Goal: Task Accomplishment & Management: Manage account settings

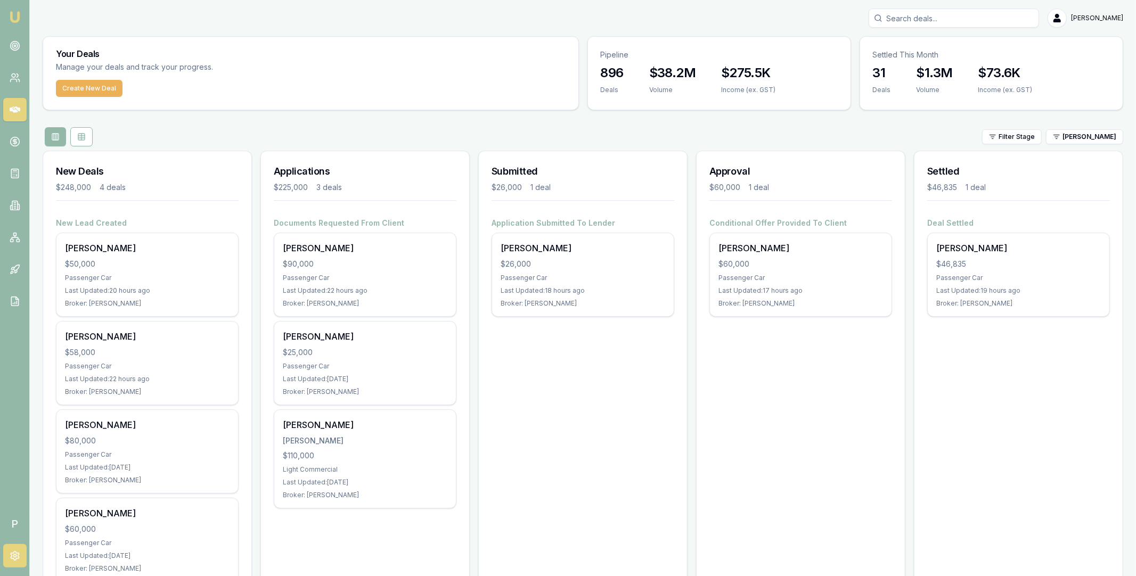
click at [13, 552] on icon at bounding box center [15, 556] width 8 height 9
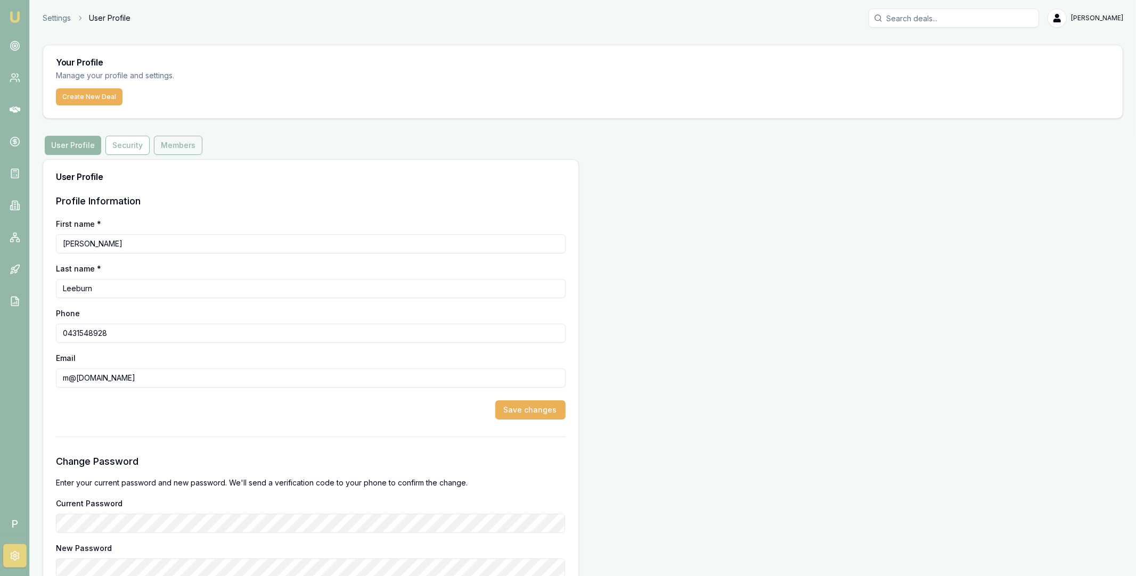
click at [177, 140] on button "Members" at bounding box center [178, 145] width 48 height 19
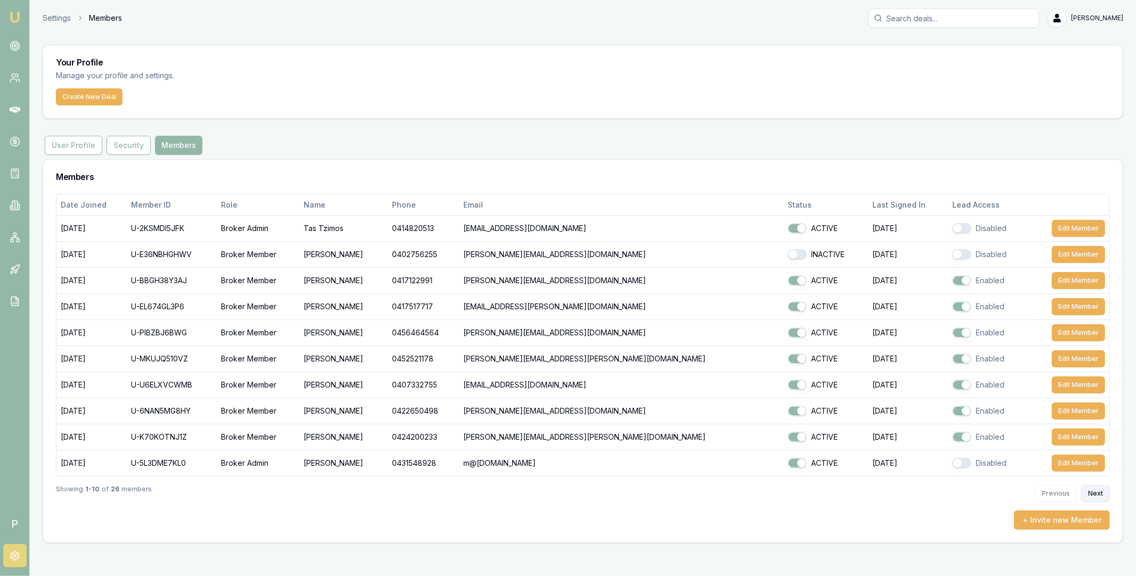
click at [1089, 493] on button "Next" at bounding box center [1095, 493] width 29 height 17
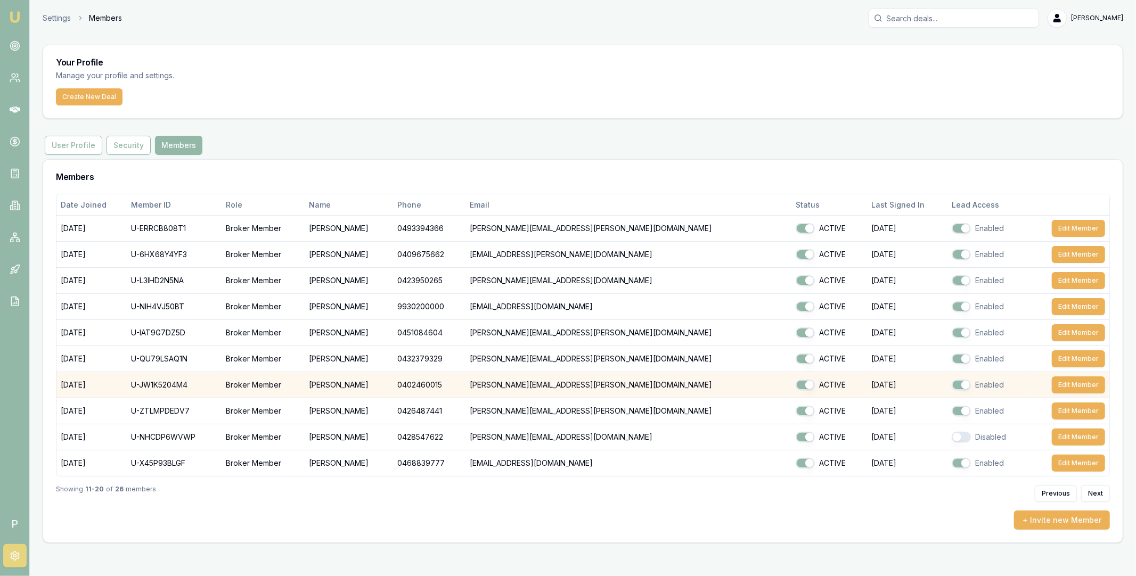
click at [181, 387] on td "U-JW1K5204M4" at bounding box center [174, 385] width 95 height 26
copy td "U-JW1K5204M4"
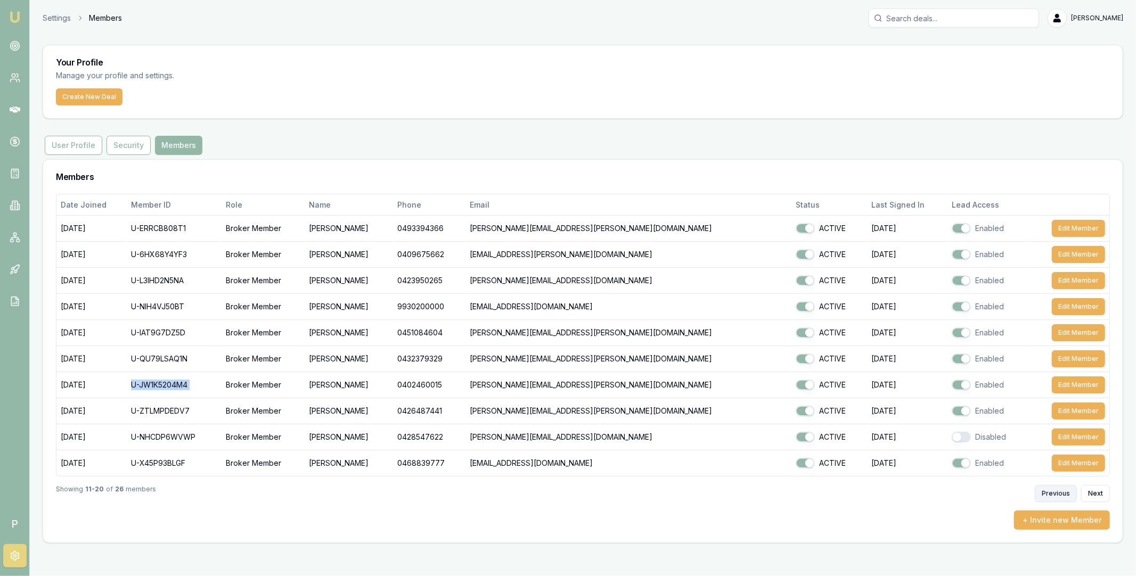
click at [1053, 496] on button "Previous" at bounding box center [1056, 493] width 42 height 17
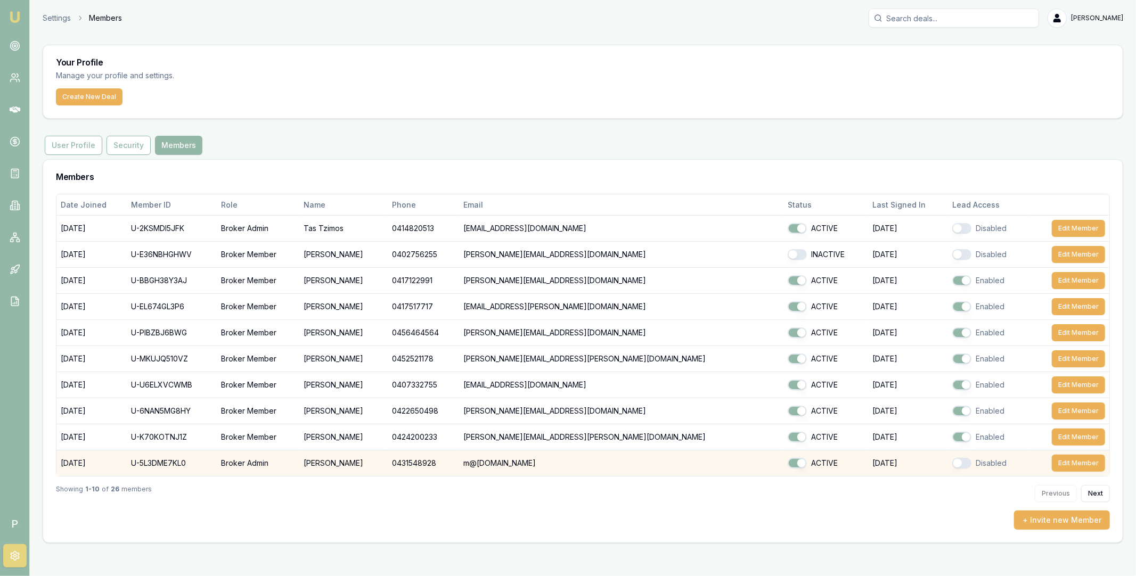
click at [184, 463] on td "U-5L3DME7KL0" at bounding box center [172, 464] width 90 height 26
copy td "U-5L3DME7KL0"
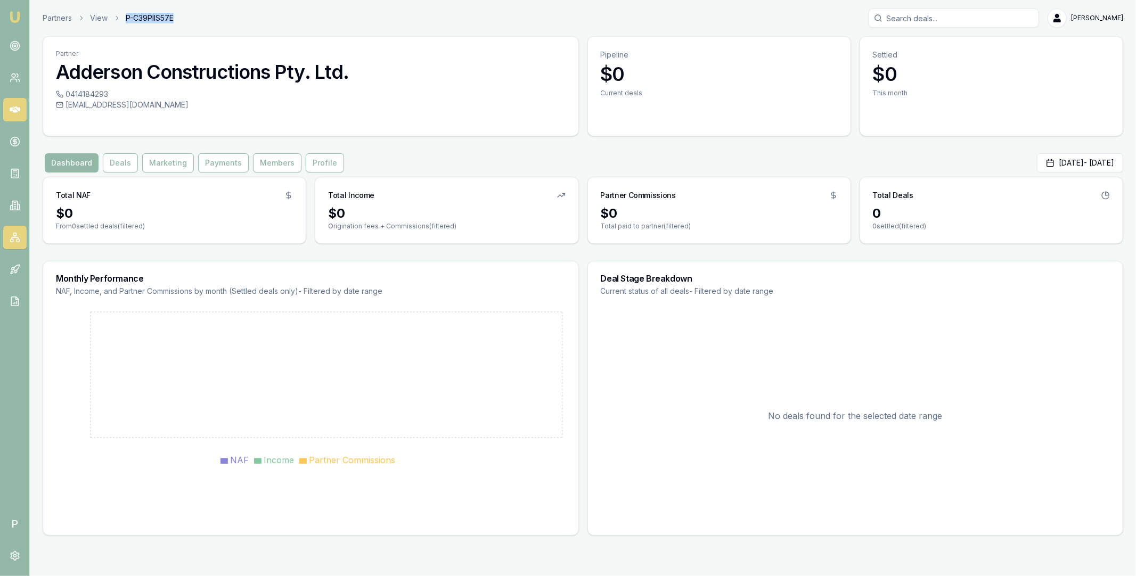
click at [16, 106] on icon at bounding box center [15, 109] width 11 height 11
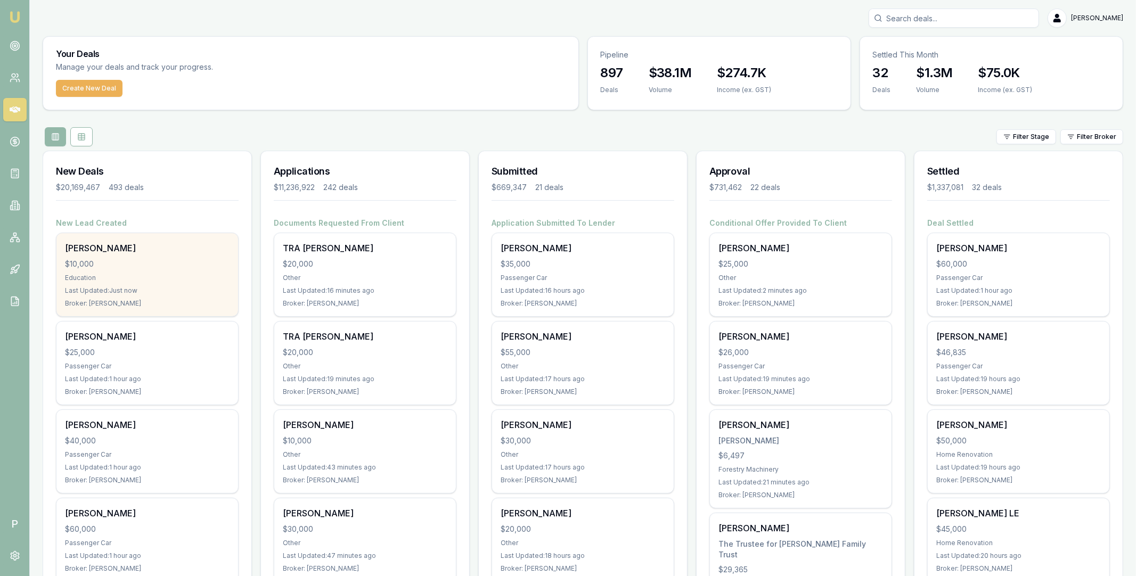
click at [160, 255] on div "Matt Test $10,000 Education Last Updated: Just now Broker: Matt Leeburn" at bounding box center [147, 274] width 182 height 83
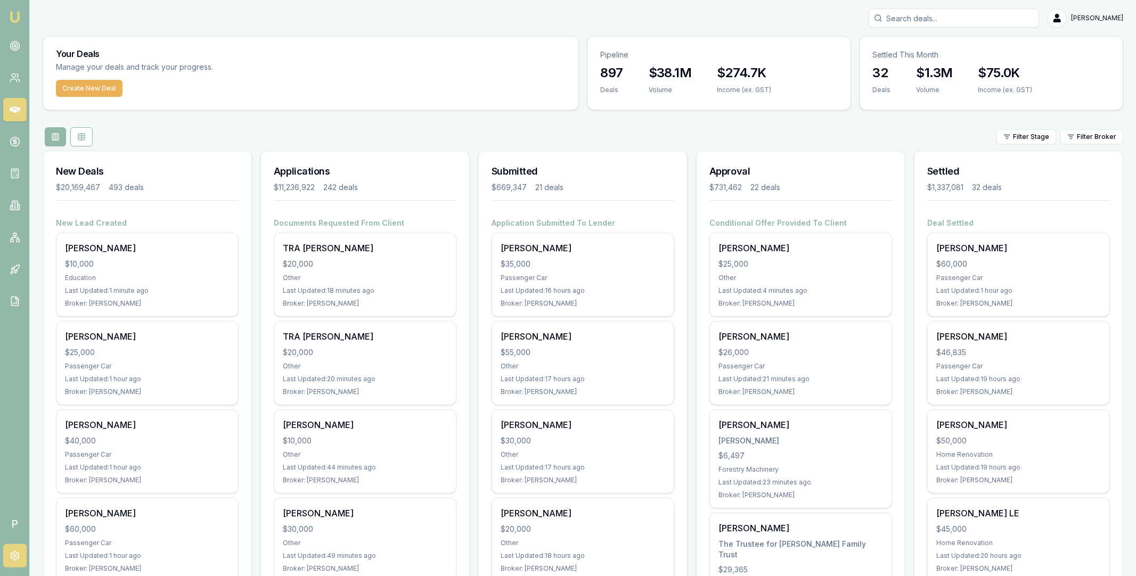
click at [12, 557] on icon at bounding box center [15, 556] width 11 height 11
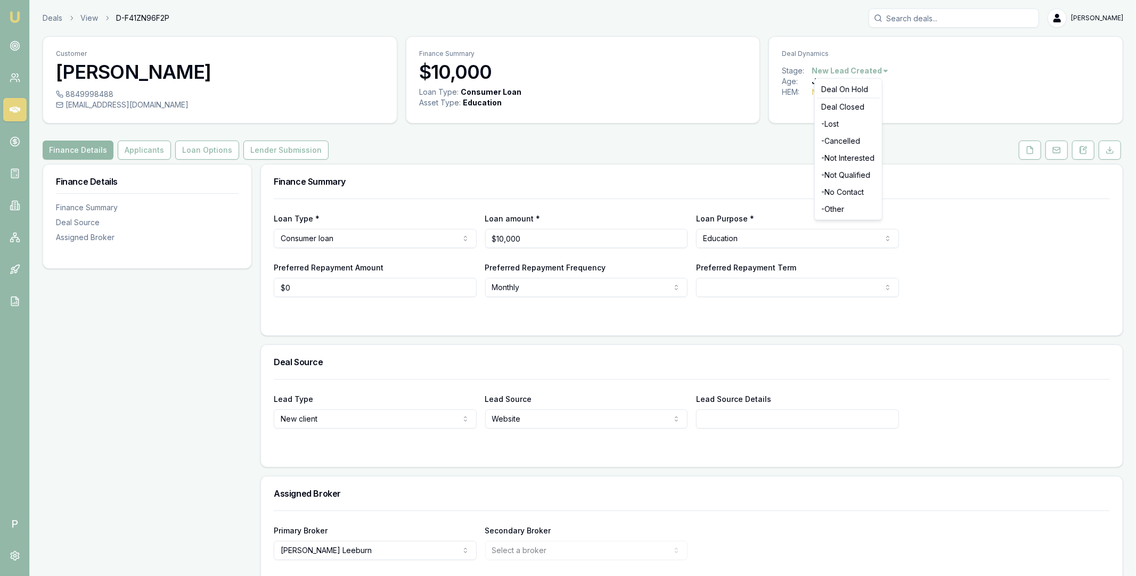
click at [871, 73] on html "Emu Broker P Deals View D-F41ZN96F2P Matt Leeburn Toggle Menu Customer Matt Tes…" at bounding box center [568, 288] width 1136 height 576
click at [843, 206] on div "- Other" at bounding box center [848, 209] width 63 height 17
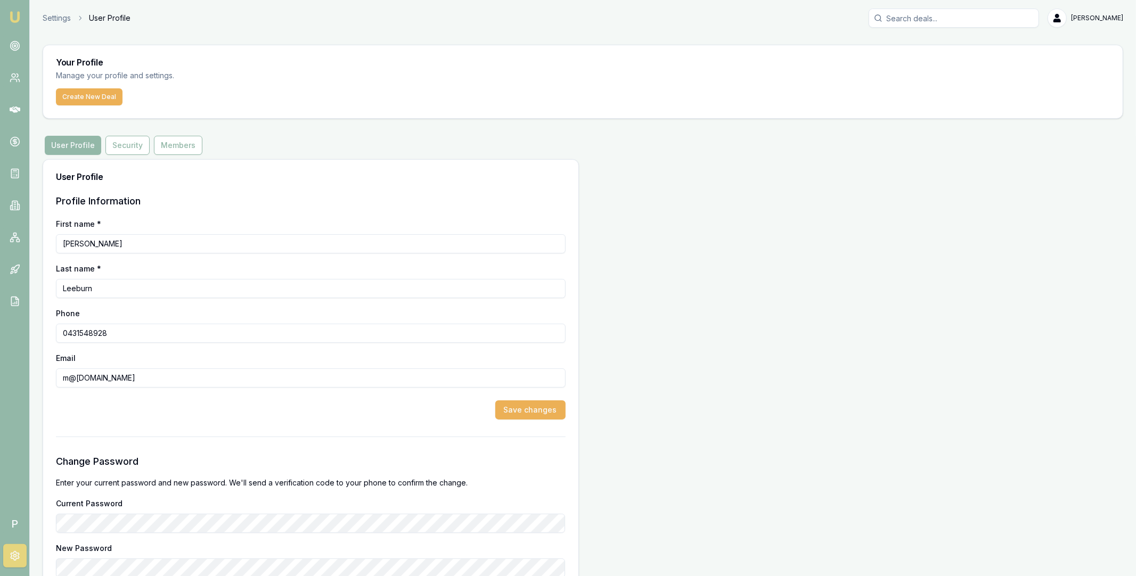
click at [167, 135] on div "Your Profile Manage your profile and settings. Create New Deal User Profile Sec…" at bounding box center [583, 354] width 1080 height 618
click at [173, 144] on button "Members" at bounding box center [178, 145] width 48 height 19
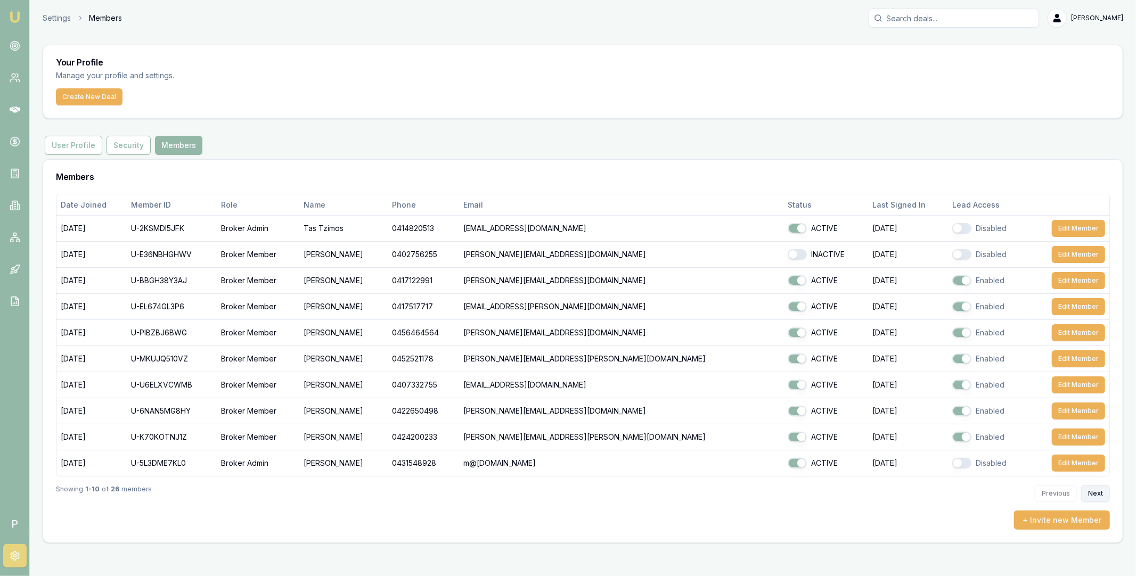
click at [1092, 495] on button "Next" at bounding box center [1095, 493] width 29 height 17
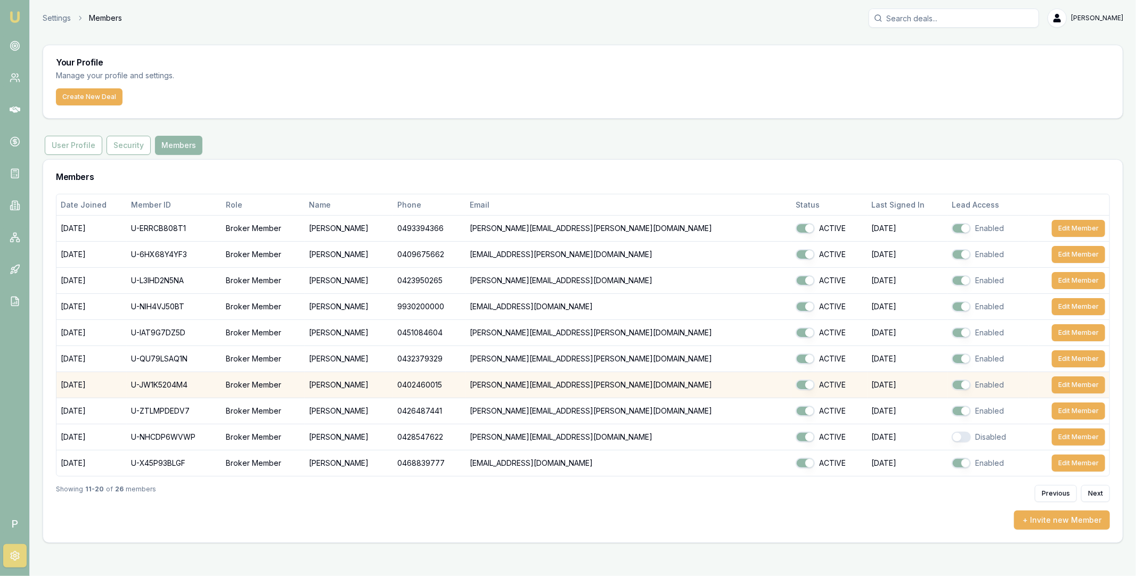
click at [181, 386] on td "U-JW1K5204M4" at bounding box center [174, 385] width 95 height 26
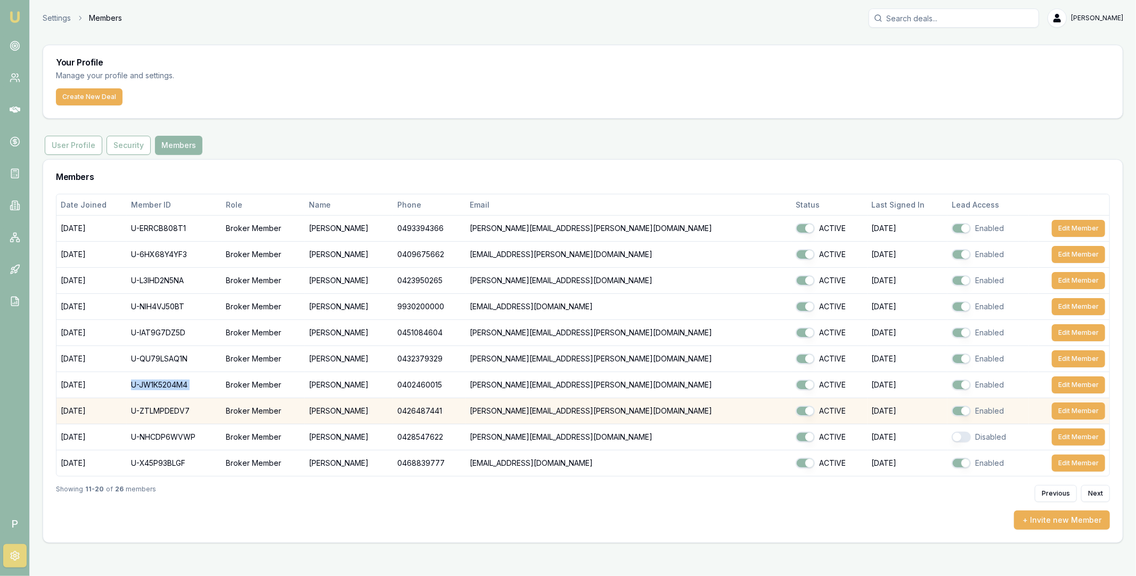
copy td "U-JW1K5204M4"
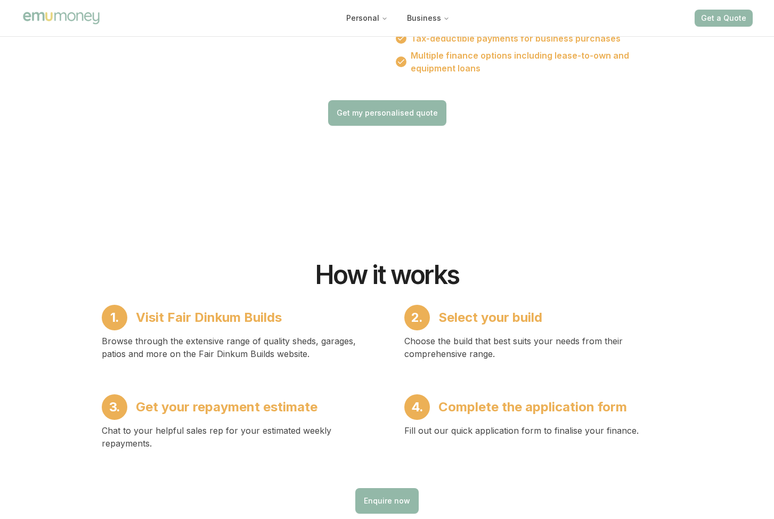
scroll to position [1027, 0]
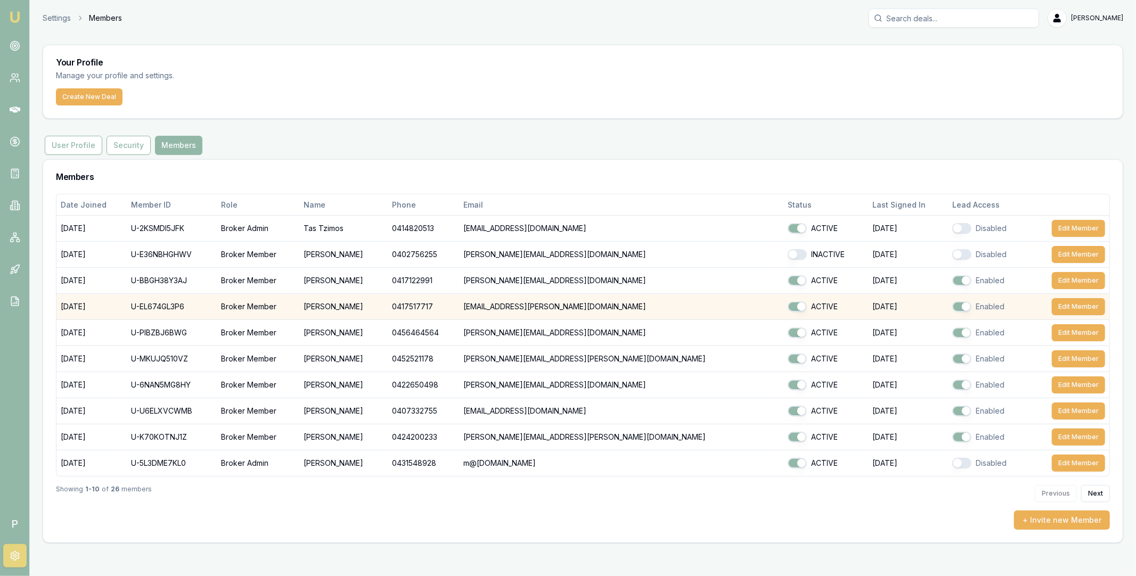
click at [174, 305] on td "U-EL674GL3P6" at bounding box center [172, 307] width 90 height 26
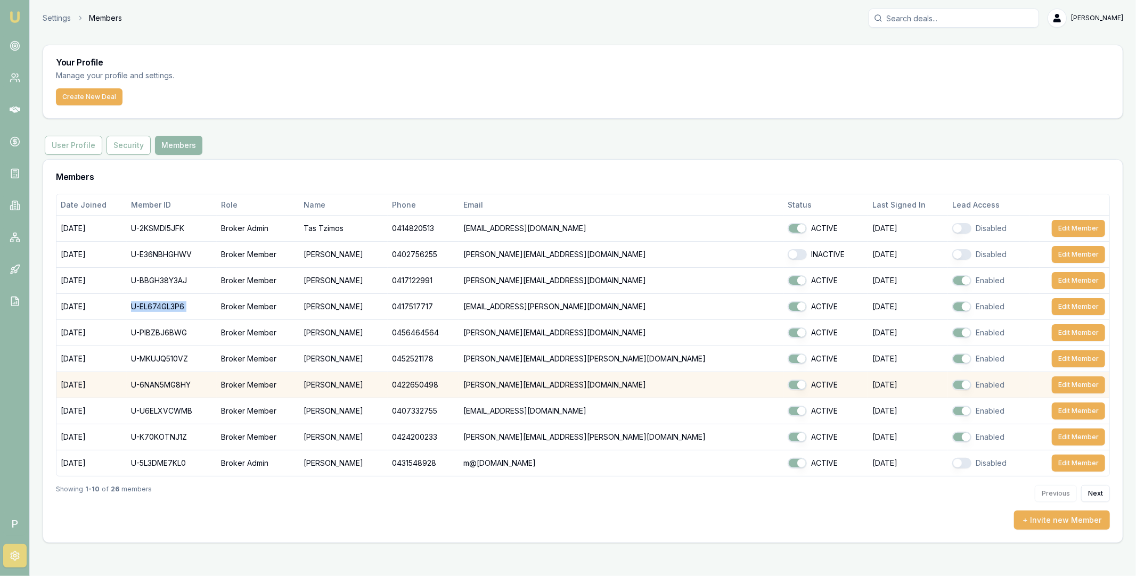
copy td "U-EL674GL3P6"
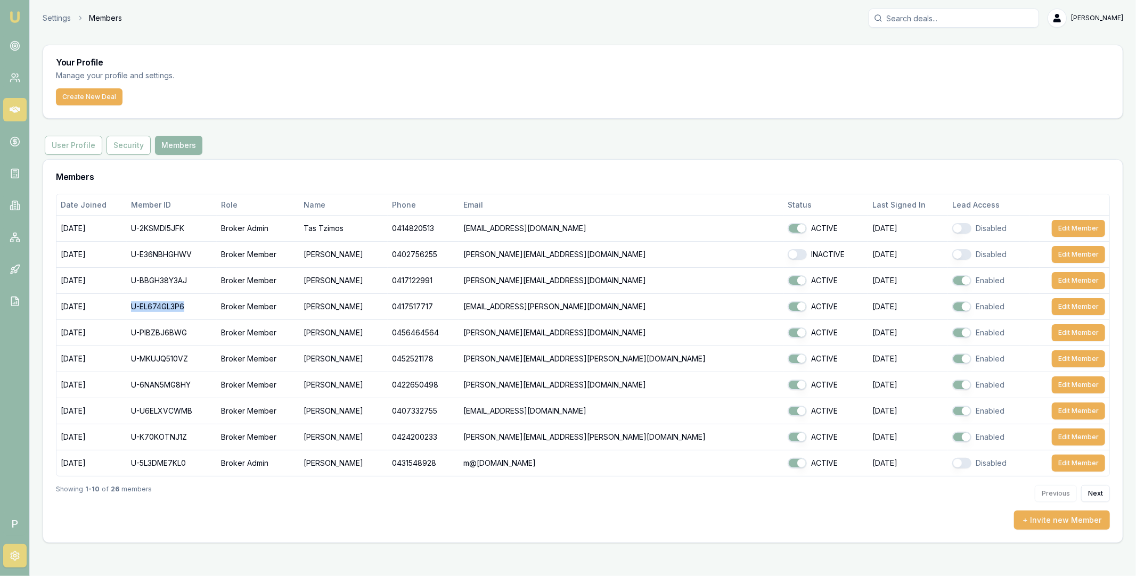
click at [12, 105] on icon at bounding box center [15, 109] width 11 height 11
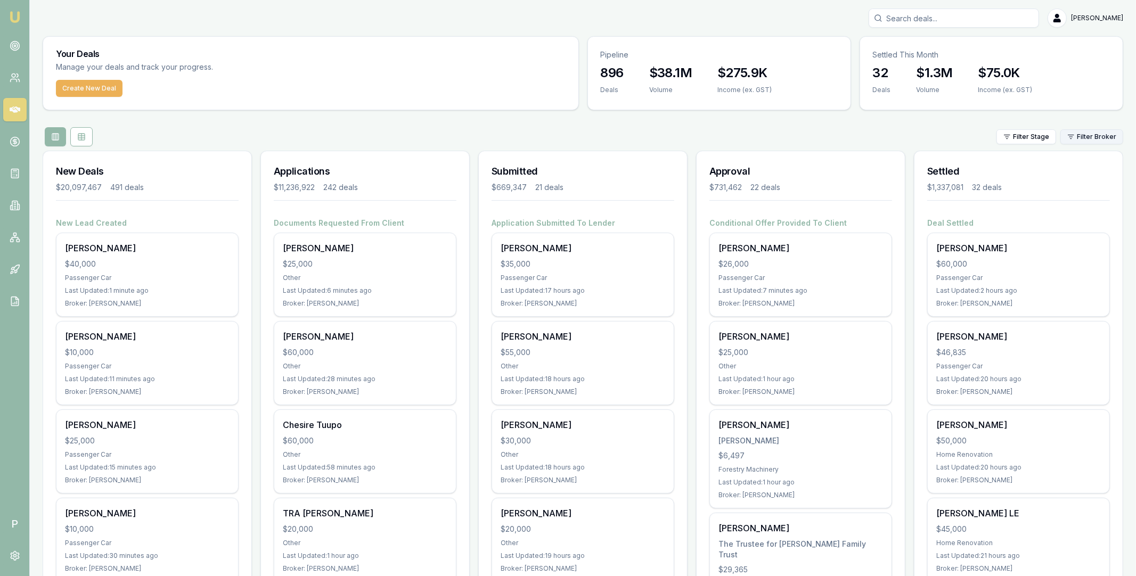
click at [1094, 138] on html "Emu Broker P Matt Leeburn Toggle Menu Your Deals Manage your deals and track yo…" at bounding box center [568, 288] width 1136 height 576
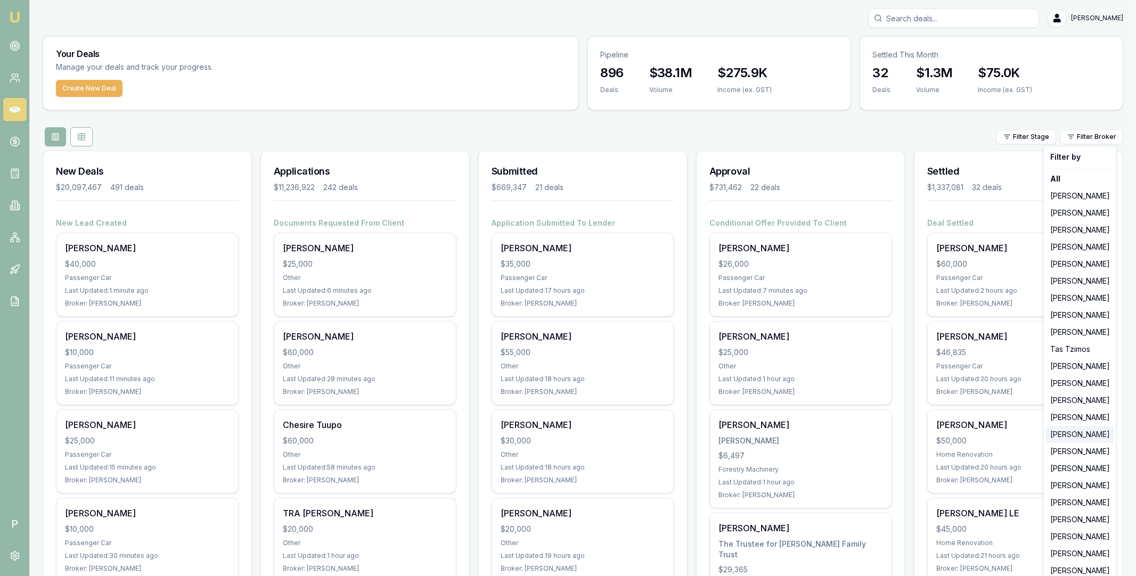
click at [1076, 437] on div "[PERSON_NAME]" at bounding box center [1080, 434] width 68 height 17
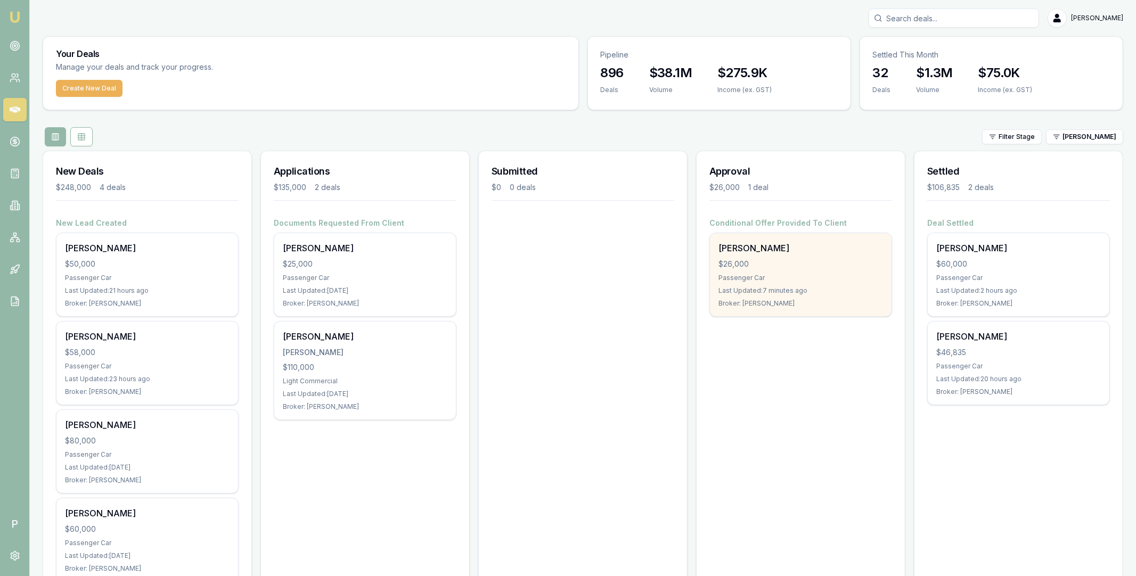
click at [830, 263] on div "$26,000" at bounding box center [800, 264] width 165 height 11
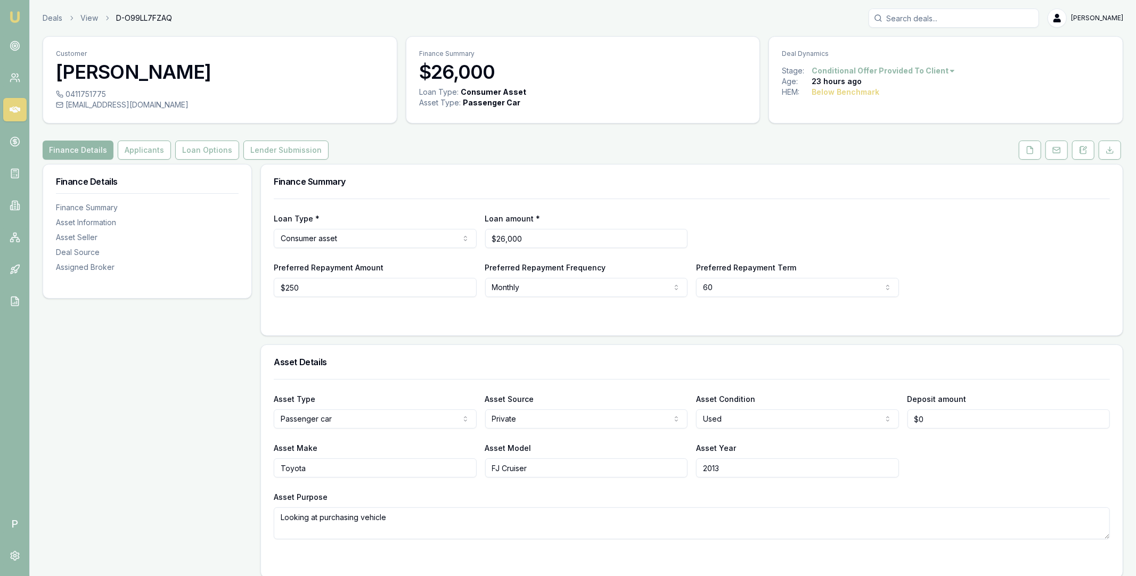
click at [13, 112] on icon at bounding box center [15, 110] width 11 height 6
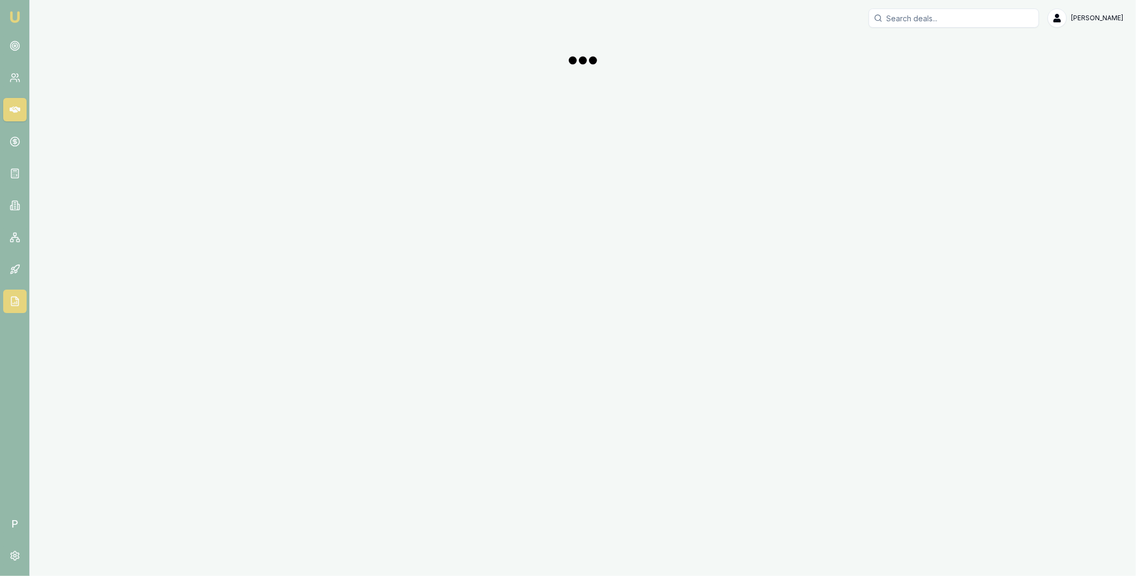
click at [15, 301] on icon at bounding box center [15, 301] width 11 height 11
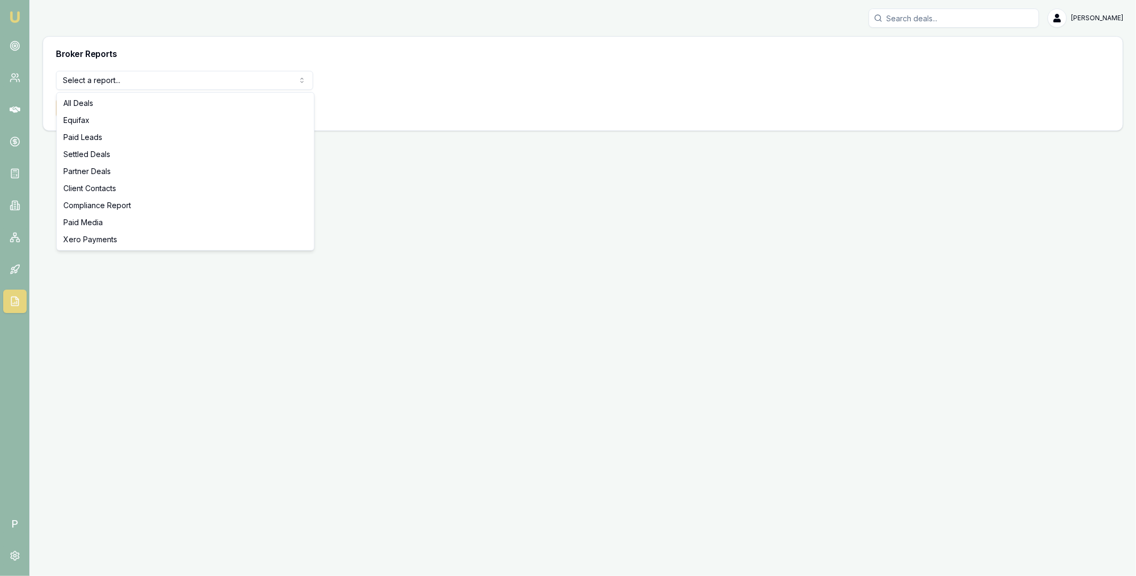
click at [144, 81] on html "Emu Broker P [PERSON_NAME] Toggle Menu Broker Reports Select a report... All De…" at bounding box center [568, 288] width 1136 height 576
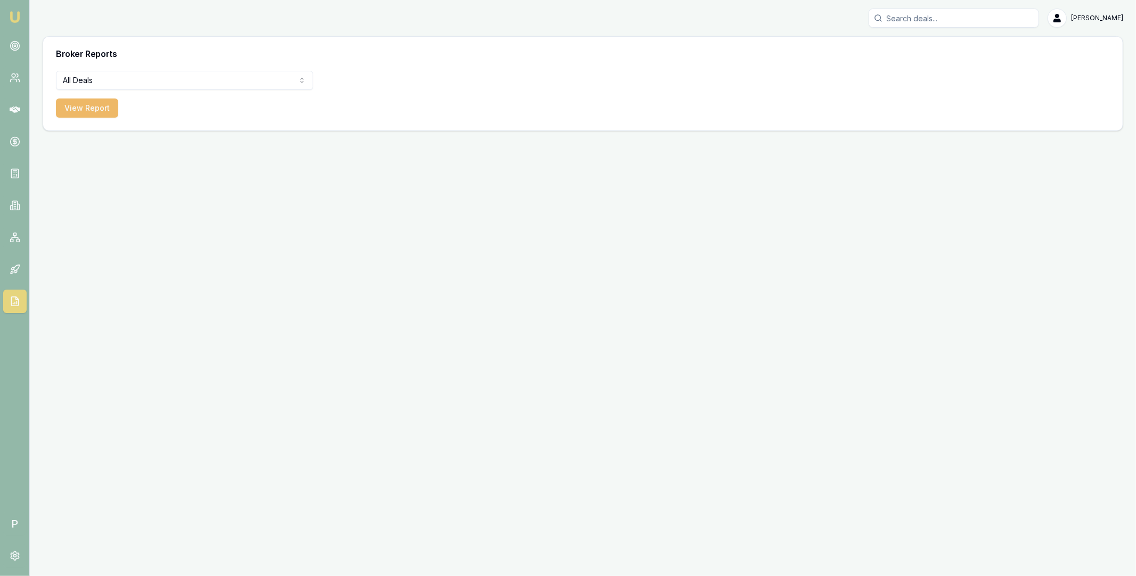
click at [96, 105] on button "View Report" at bounding box center [87, 108] width 62 height 19
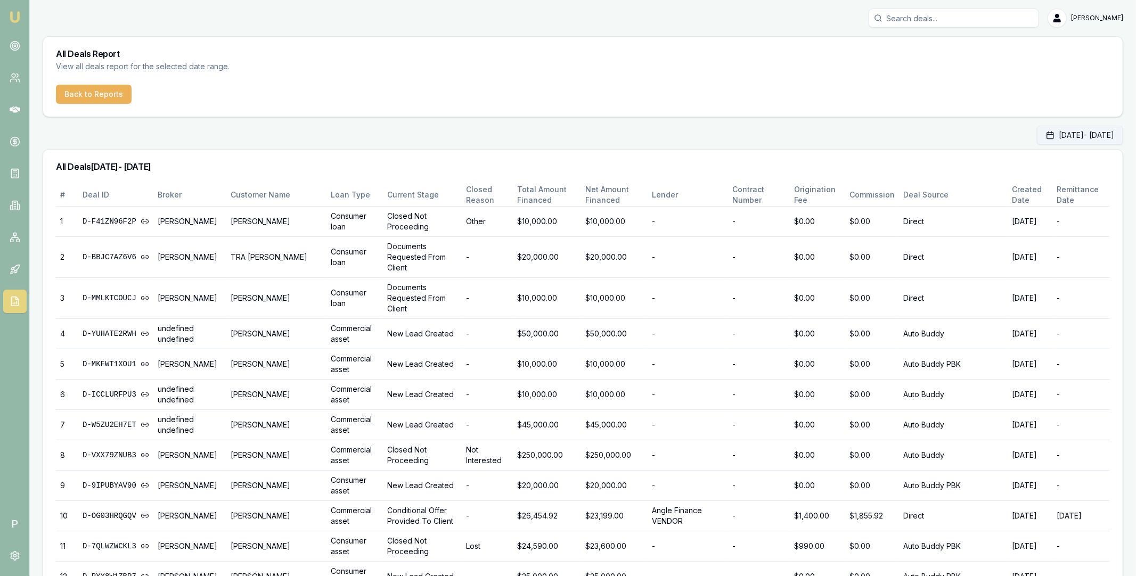
click at [1069, 133] on button "[DATE] - [DATE]" at bounding box center [1080, 135] width 86 height 19
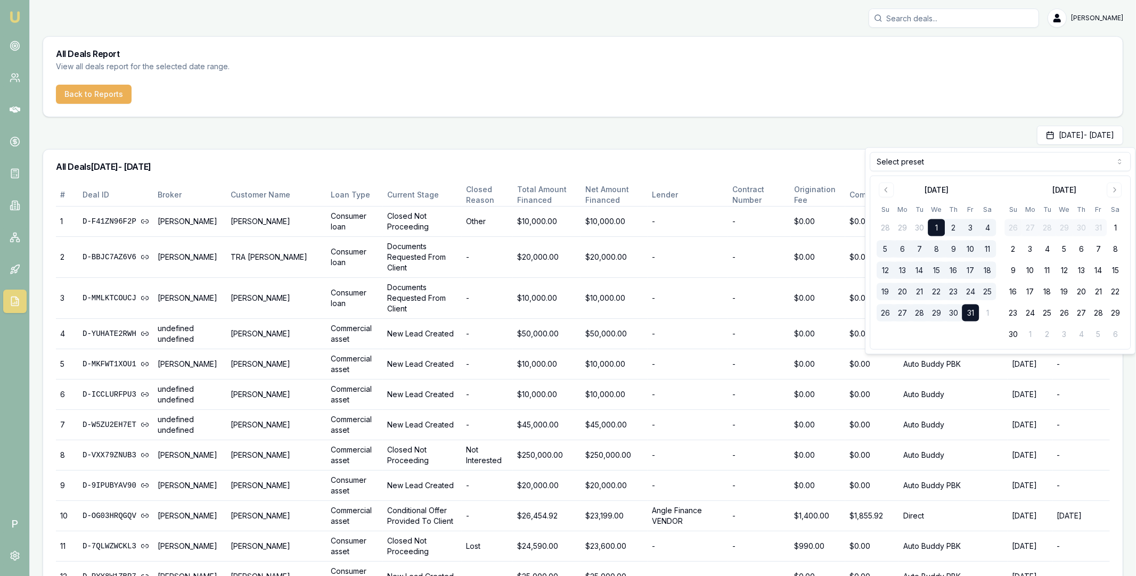
click at [950, 127] on div "[DATE] - [DATE]" at bounding box center [583, 135] width 1080 height 19
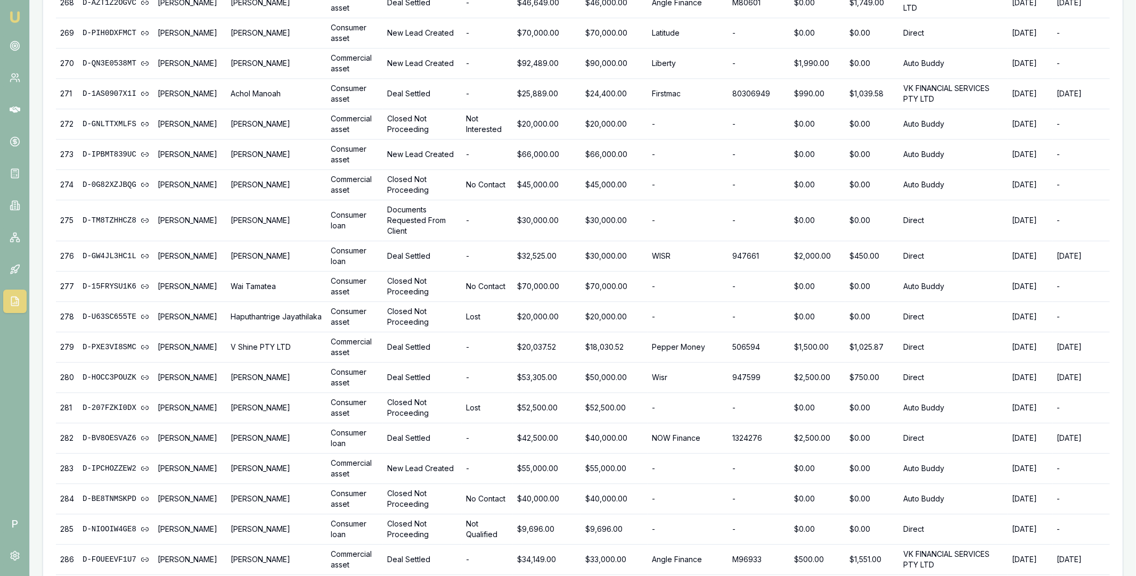
scroll to position [9193, 0]
